Goal: Find specific page/section: Find specific page/section

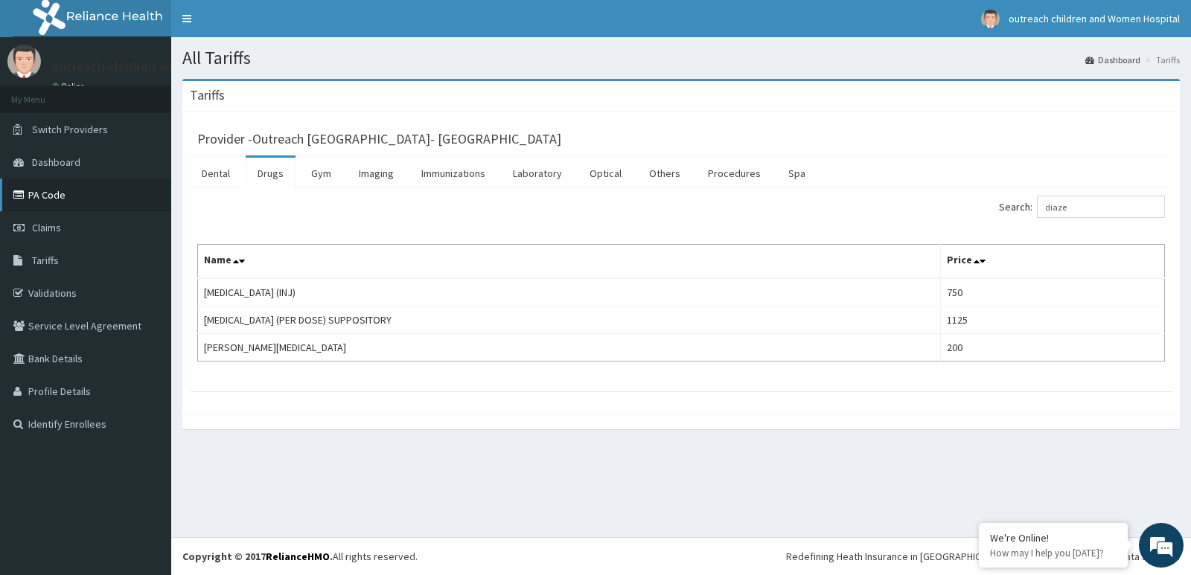
click at [48, 199] on link "PA Code" at bounding box center [85, 195] width 171 height 33
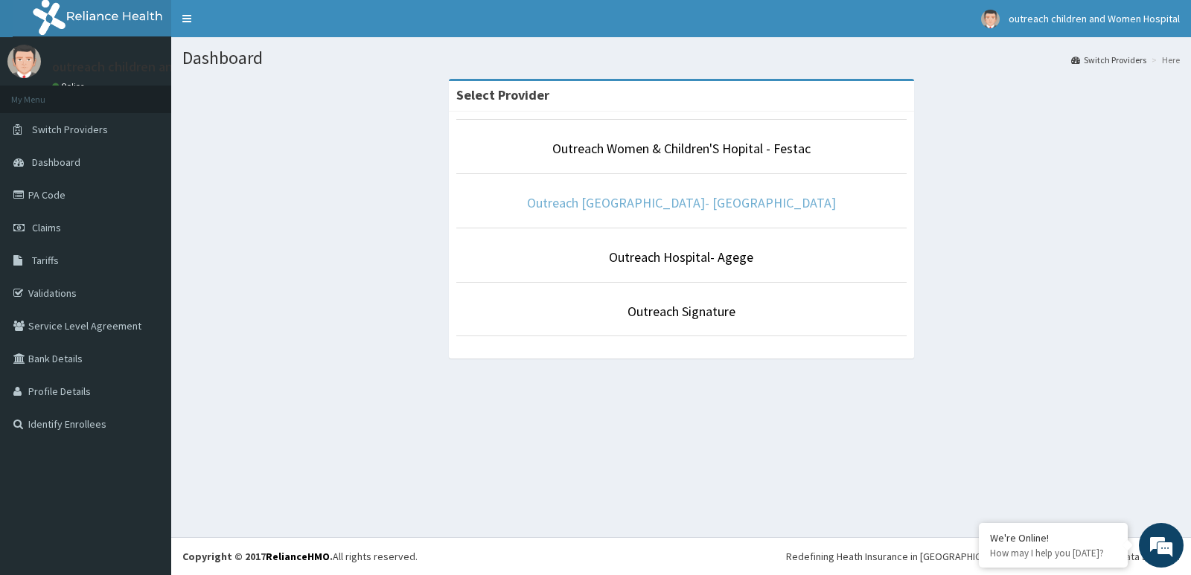
click at [746, 201] on link "Outreach [GEOGRAPHIC_DATA]- [GEOGRAPHIC_DATA]" at bounding box center [681, 202] width 309 height 17
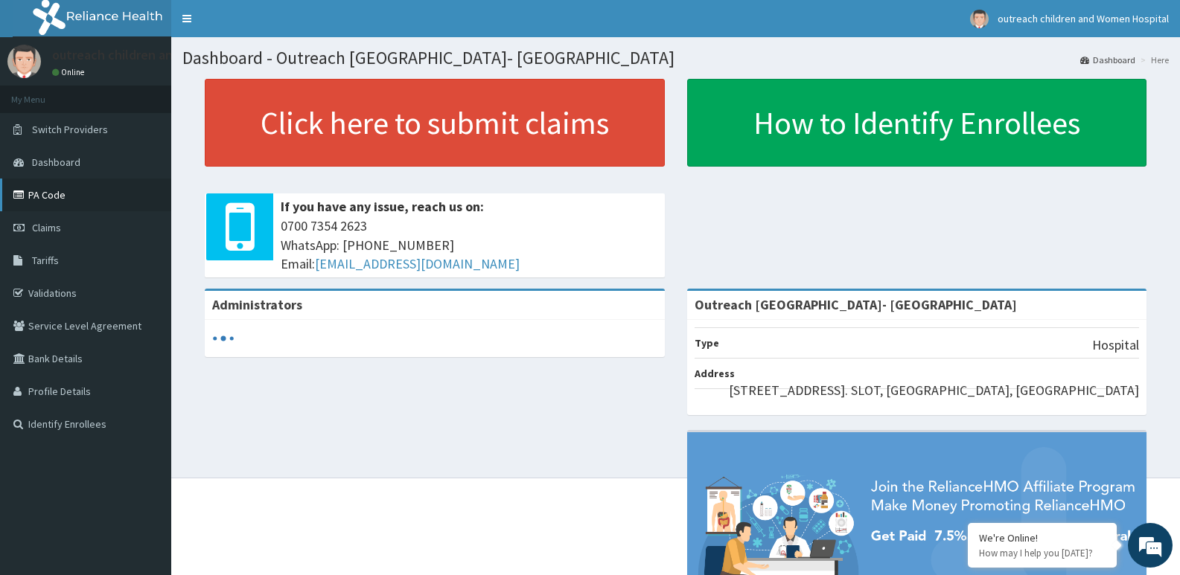
click at [49, 191] on link "PA Code" at bounding box center [85, 195] width 171 height 33
